Goal: Task Accomplishment & Management: Manage account settings

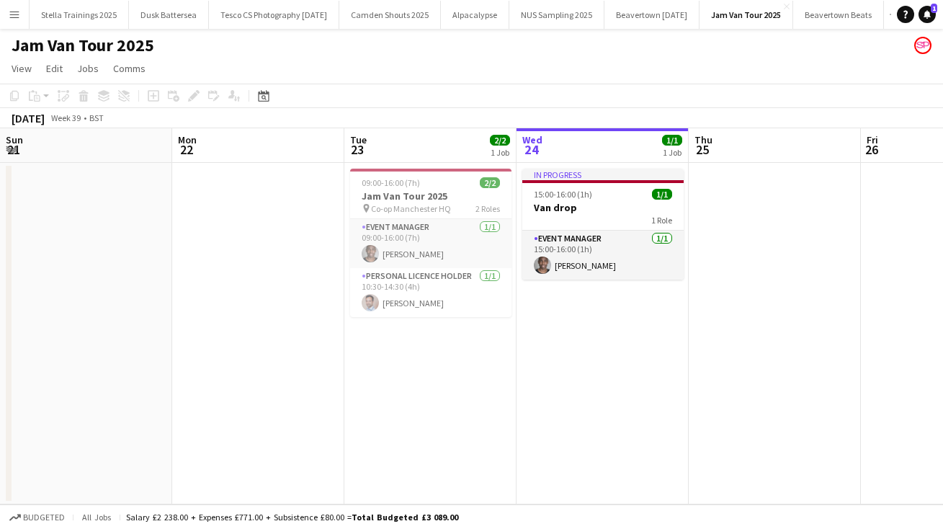
scroll to position [0, 344]
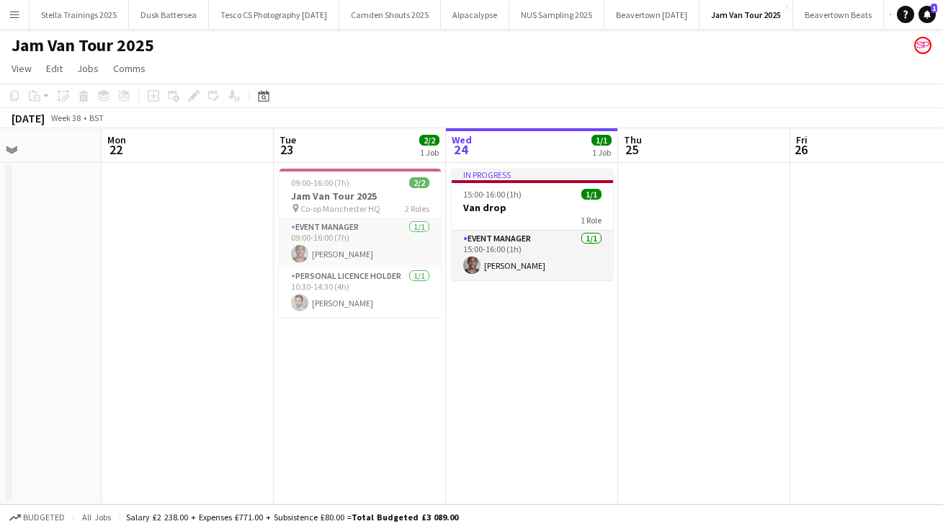
drag, startPoint x: 137, startPoint y: 397, endPoint x: 447, endPoint y: 403, distance: 309.8
click at [446, 403] on app-calendar-viewport "Fri 19 Sat 20 Sun 21 Mon 22 Tue 23 2/2 1 Job Wed 24 1/1 1 Job Thu 25 Fri 26 Sat…" at bounding box center [471, 316] width 943 height 376
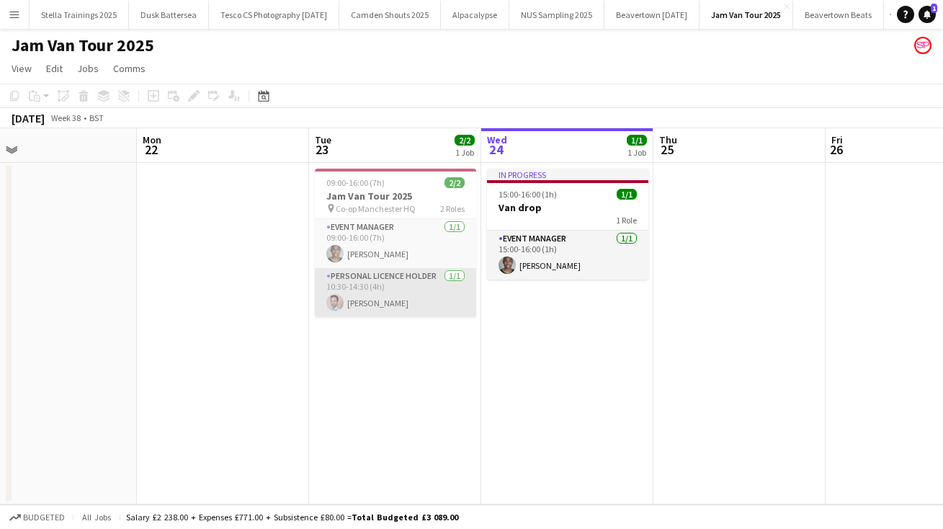
click at [377, 303] on app-card-role "Personal Licence Holder [DATE] 10:30-14:30 (4h) [PERSON_NAME]" at bounding box center [395, 292] width 161 height 49
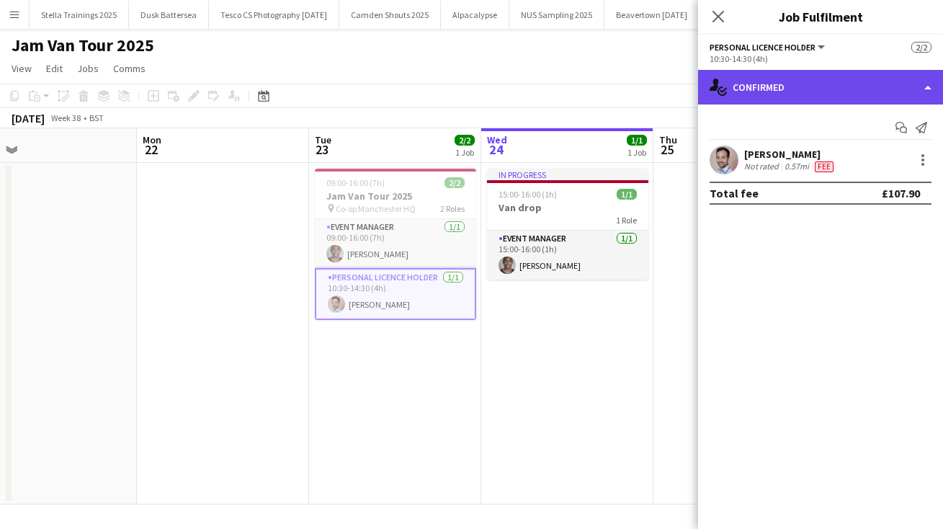
click at [926, 89] on div "single-neutral-actions-check-2 Confirmed" at bounding box center [820, 87] width 245 height 35
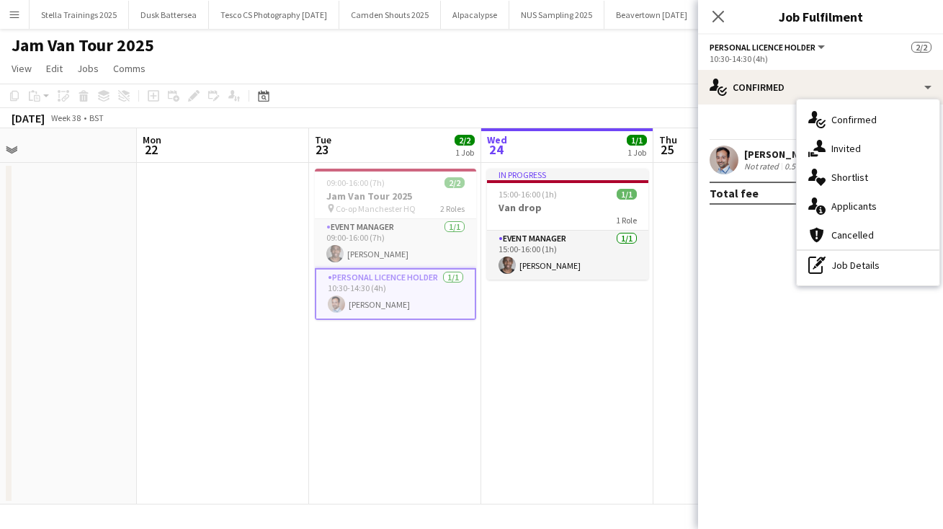
click at [777, 244] on mat-expansion-panel "check Confirmed Start chat Send notification [PERSON_NAME] Not rated 0.57mi Fee…" at bounding box center [820, 316] width 245 height 424
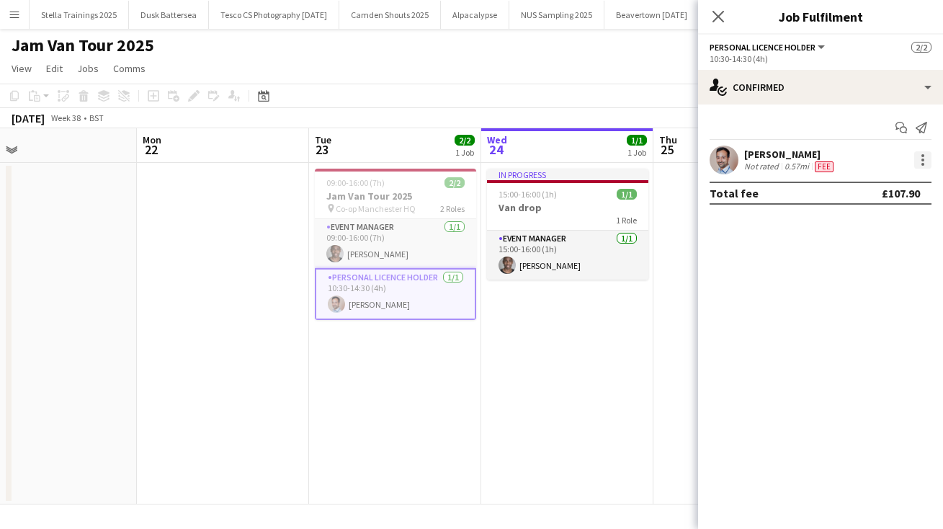
click at [923, 156] on div at bounding box center [922, 155] width 3 height 3
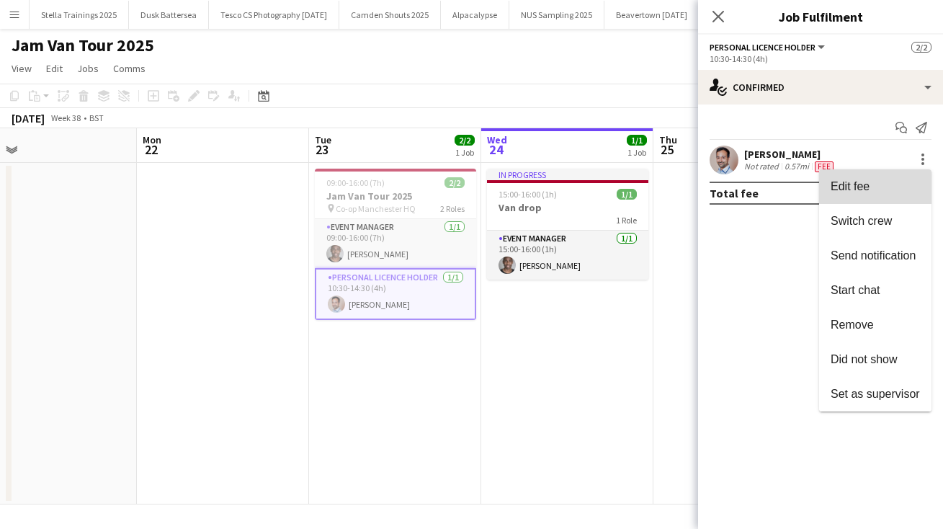
click at [884, 182] on span "Edit fee" at bounding box center [875, 186] width 89 height 13
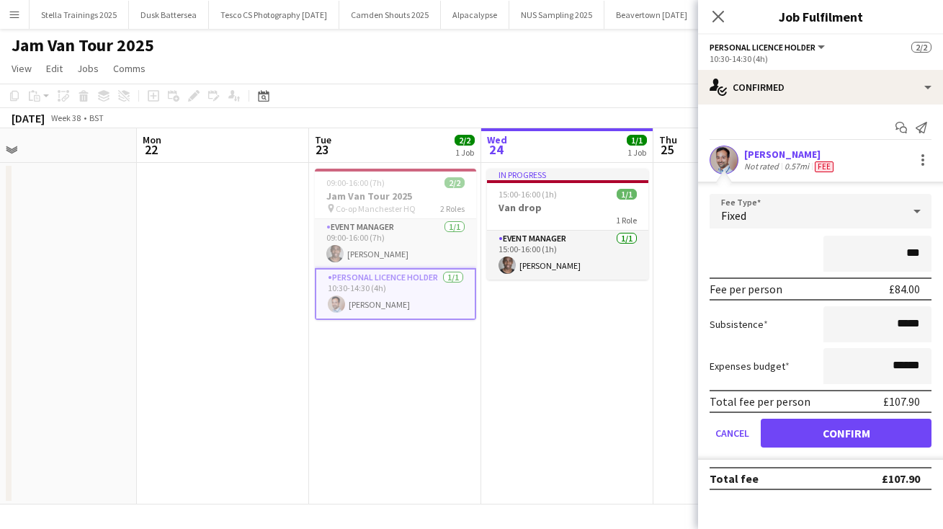
type input "**"
type input "******"
click at [838, 425] on button "Confirm" at bounding box center [846, 433] width 171 height 29
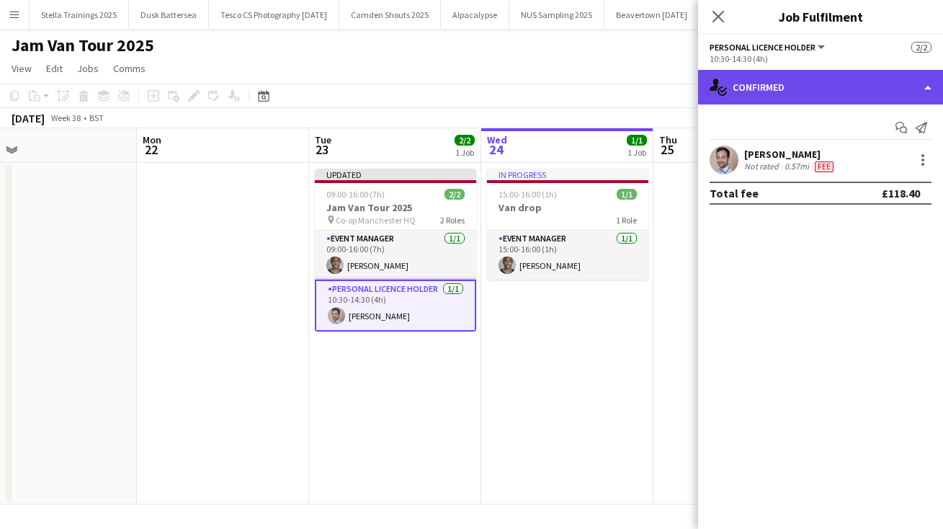
click at [921, 83] on div "single-neutral-actions-check-2 Confirmed" at bounding box center [820, 87] width 245 height 35
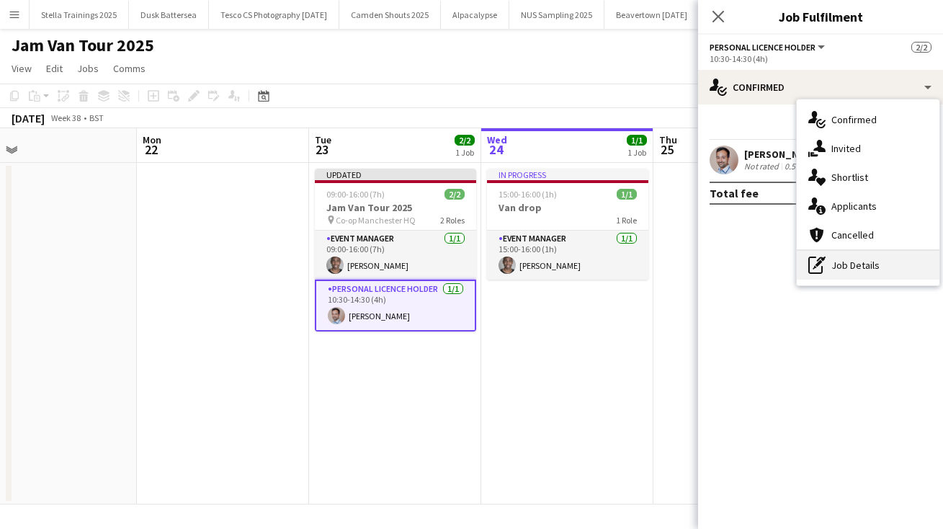
click at [870, 267] on div "pen-write Job Details" at bounding box center [868, 265] width 143 height 29
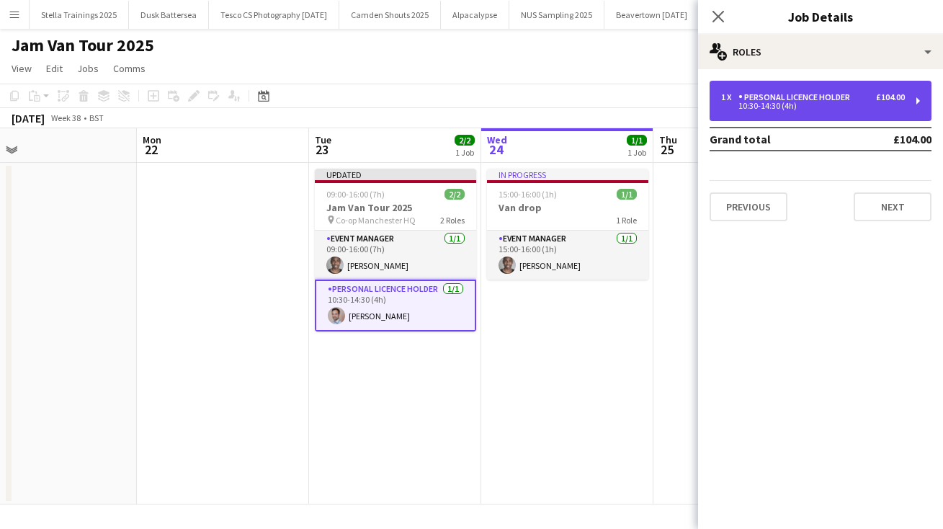
click at [916, 102] on div "1 x Personal Licence Holder £104.00 10:30-14:30 (4h)" at bounding box center [821, 101] width 222 height 40
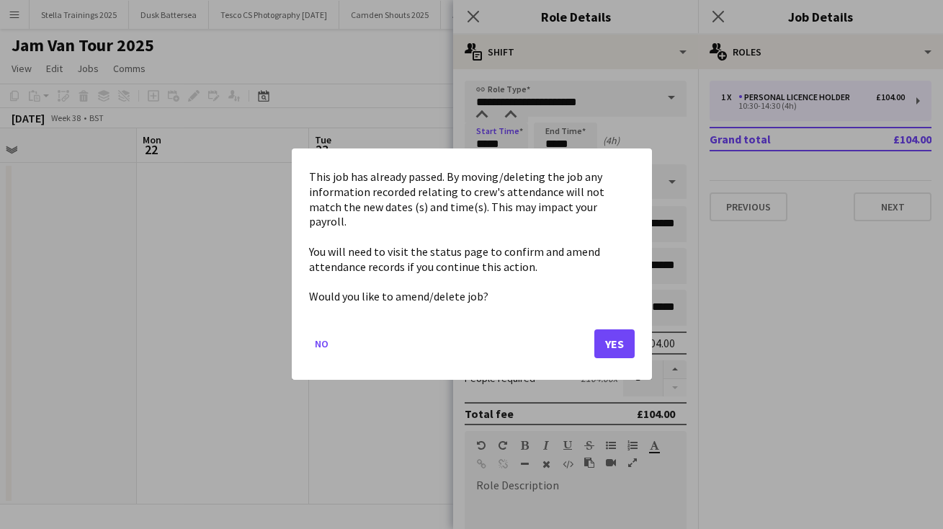
click at [495, 143] on body "Menu Boards Boards Boards All jobs Status Workforce Workforce My Workforce Recr…" at bounding box center [471, 264] width 943 height 529
click at [618, 337] on button "Yes" at bounding box center [614, 344] width 40 height 29
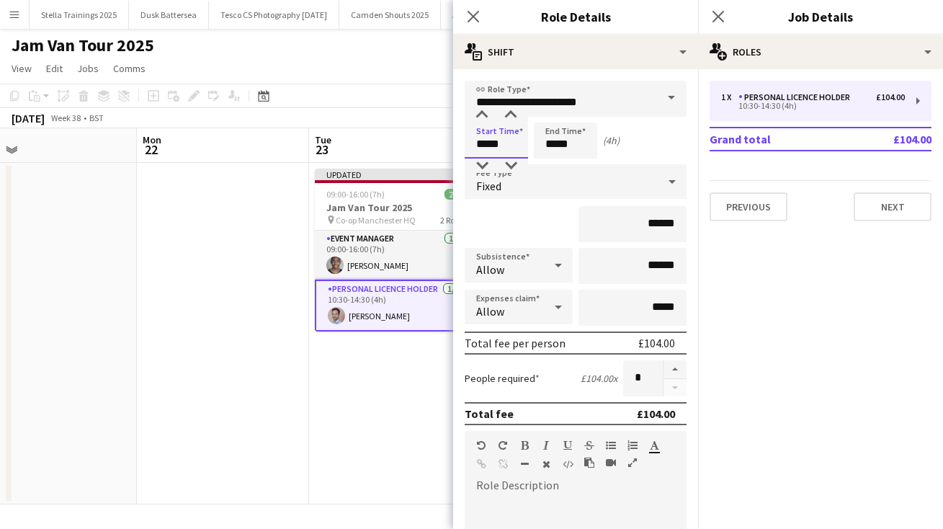
click at [496, 146] on input "*****" at bounding box center [496, 140] width 63 height 36
type input "*****"
click at [900, 212] on button "Next" at bounding box center [893, 206] width 78 height 29
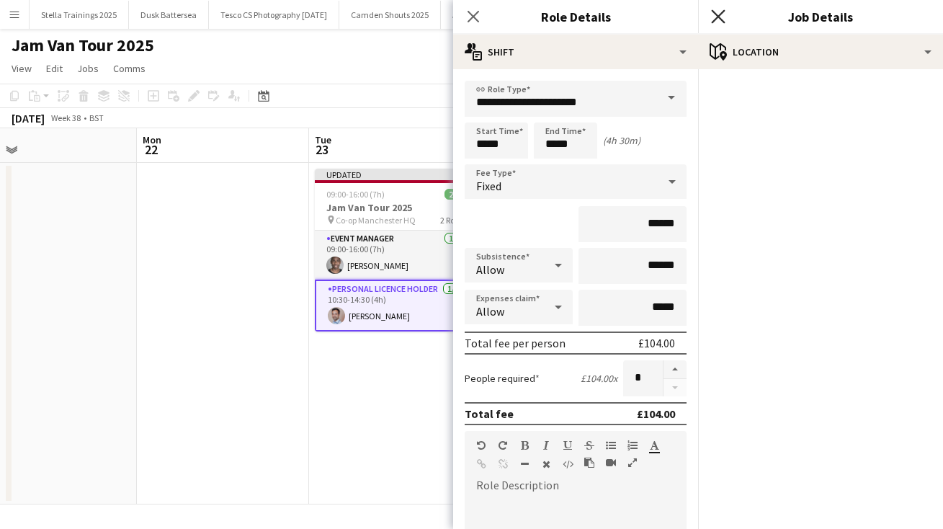
click at [720, 13] on icon "Close pop-in" at bounding box center [718, 16] width 14 height 14
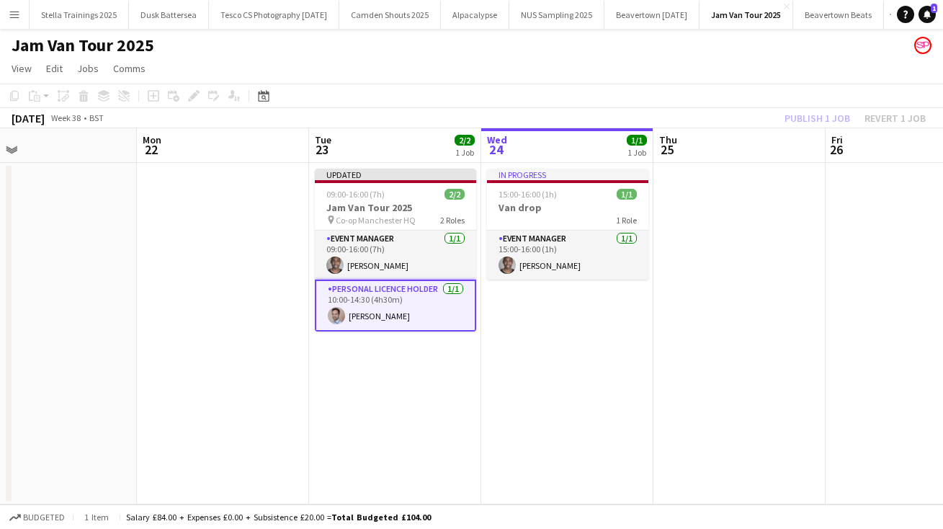
click at [791, 77] on app-page-menu "View Day view expanded Day view collapsed Month view Date picker Jump to [DATE]…" at bounding box center [471, 69] width 943 height 27
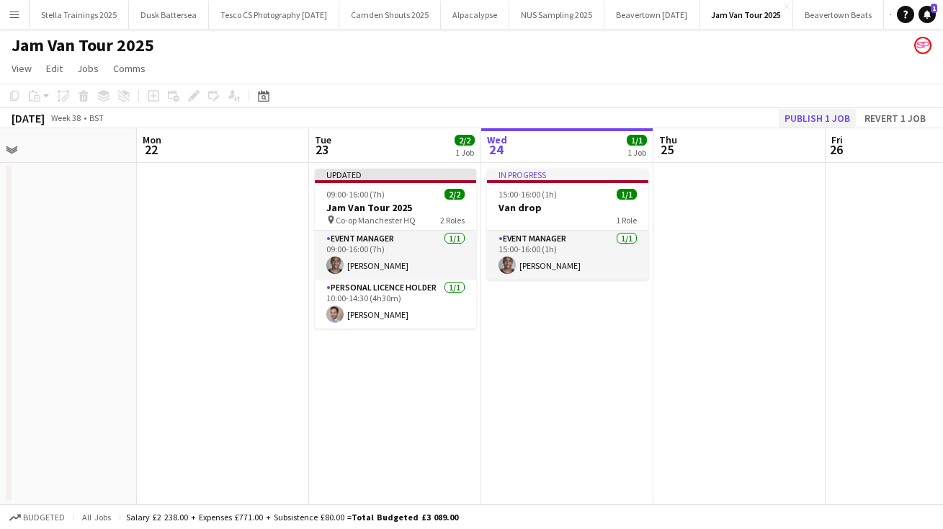
click at [818, 116] on button "Publish 1 job" at bounding box center [817, 118] width 77 height 19
